Goal: Task Accomplishment & Management: Use online tool/utility

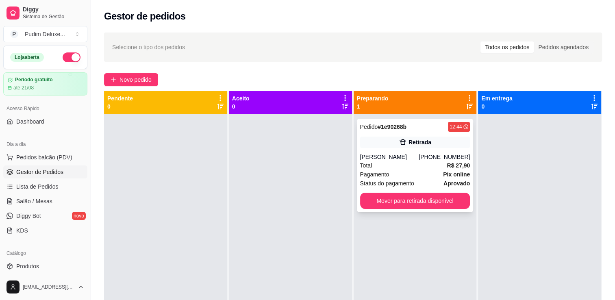
click at [421, 174] on div "Pagamento Pix online" at bounding box center [415, 174] width 110 height 9
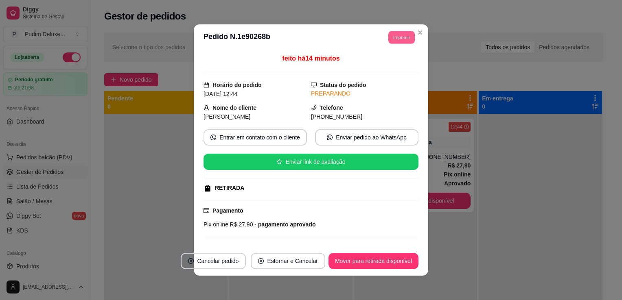
click at [404, 39] on button "Imprimir" at bounding box center [401, 37] width 26 height 13
click at [375, 67] on button "Impressora" at bounding box center [382, 65] width 57 height 13
click at [388, 39] on button "Imprimir" at bounding box center [401, 37] width 26 height 13
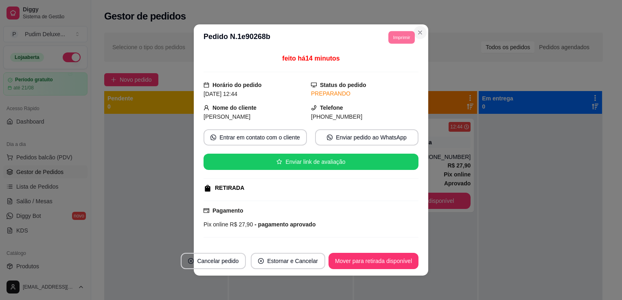
click at [417, 35] on icon "Close" at bounding box center [420, 32] width 7 height 7
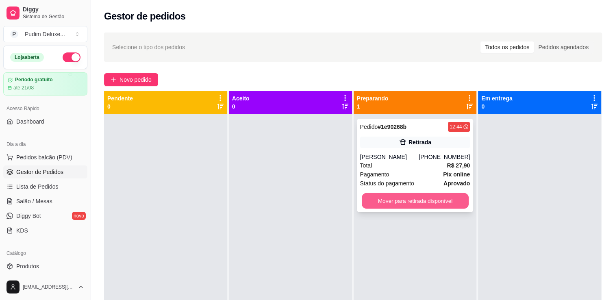
click at [427, 202] on button "Mover para retirada disponível" at bounding box center [415, 201] width 107 height 16
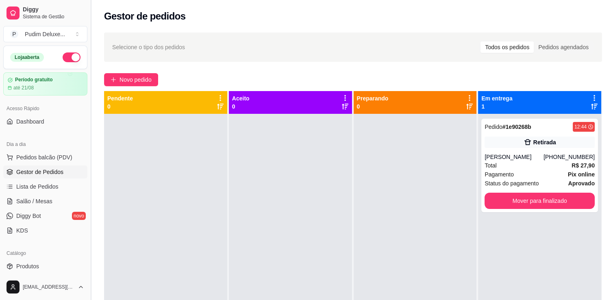
click at [88, 94] on button "Toggle Sidebar" at bounding box center [90, 150] width 7 height 300
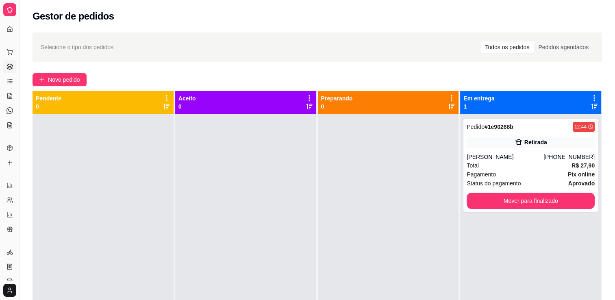
drag, startPoint x: 20, startPoint y: 92, endPoint x: 46, endPoint y: 95, distance: 25.8
click at [46, 95] on div "Diggy Sistema de Gestão P Pudim Deluxe ... Loja aberta Período gratuito até 21/…" at bounding box center [307, 212] width 615 height 424
